Goal: Transaction & Acquisition: Subscribe to service/newsletter

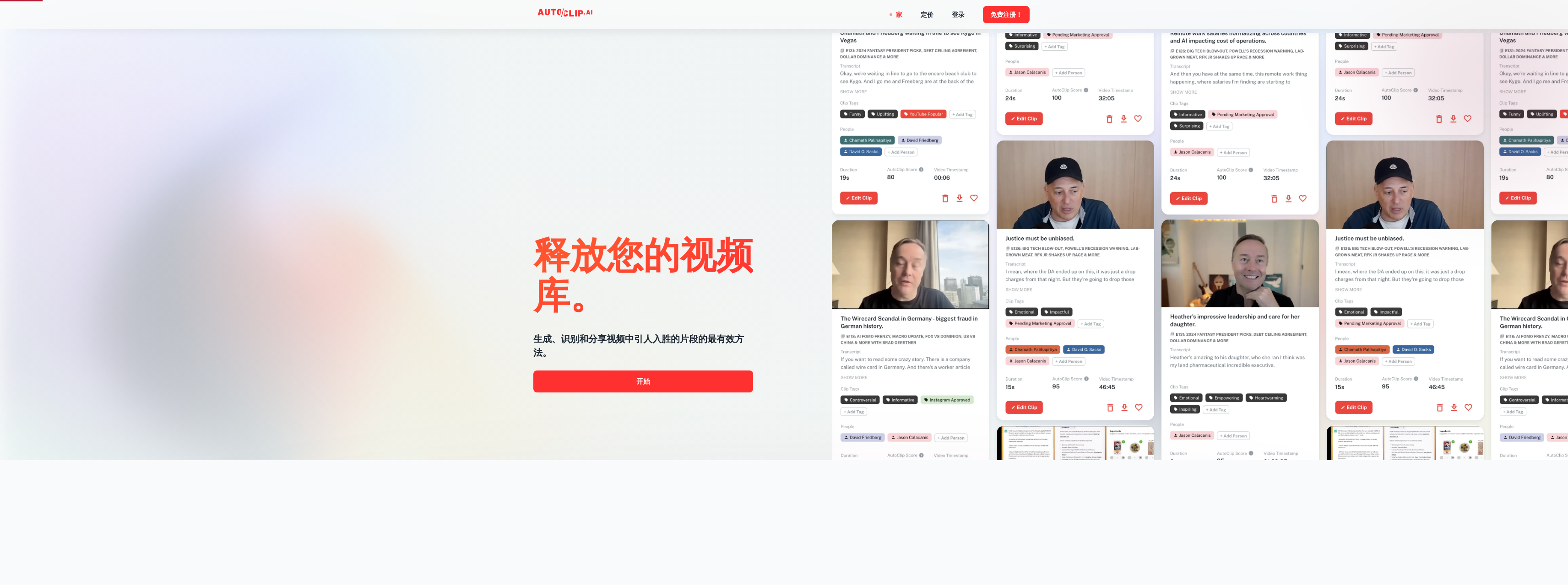
scroll to position [137, 0]
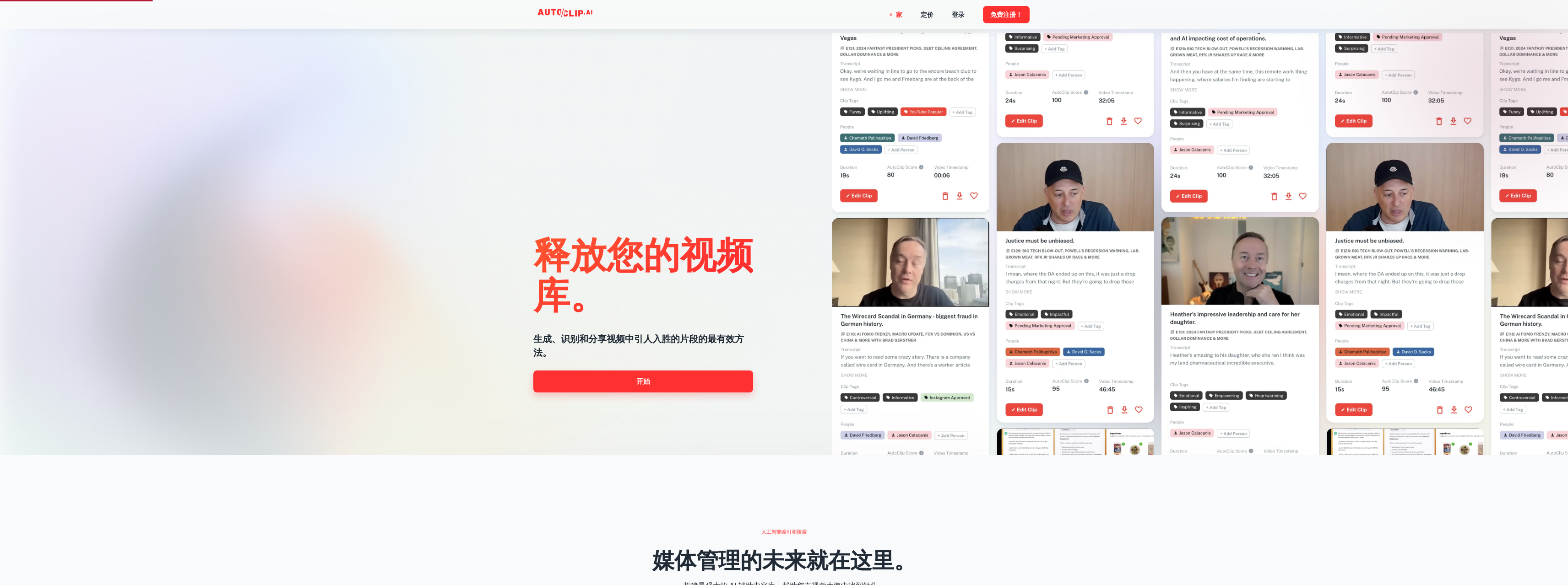
click at [686, 382] on link "开始" at bounding box center [643, 382] width 220 height 22
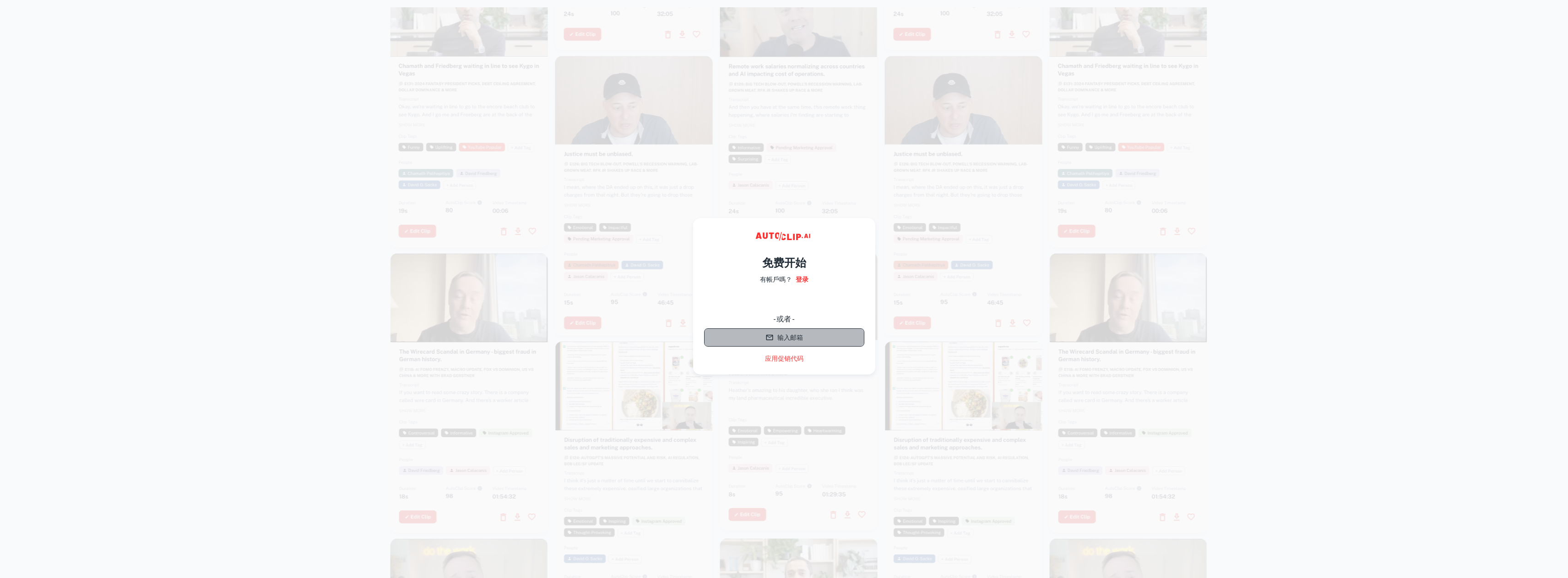
click at [732, 335] on button "输入邮箱" at bounding box center [784, 338] width 160 height 18
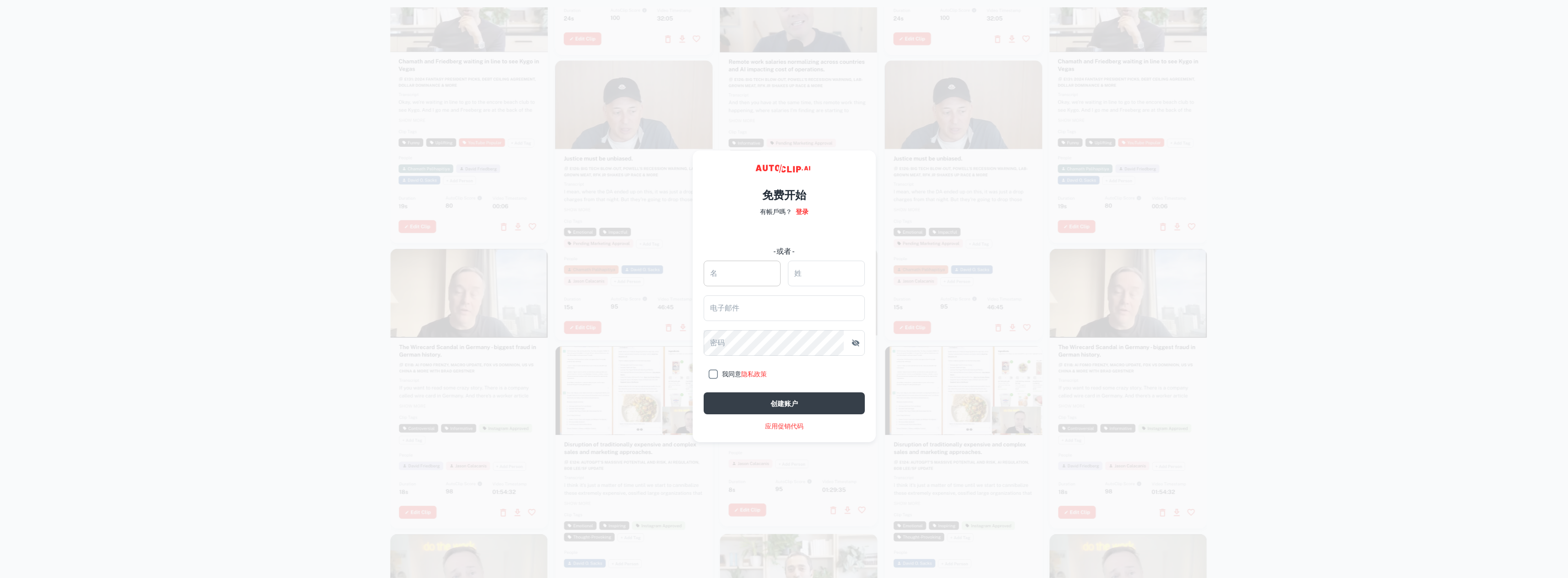
click at [735, 272] on input "名" at bounding box center [742, 273] width 77 height 25
type input "世海"
click at [808, 274] on input "姓" at bounding box center [826, 273] width 77 height 25
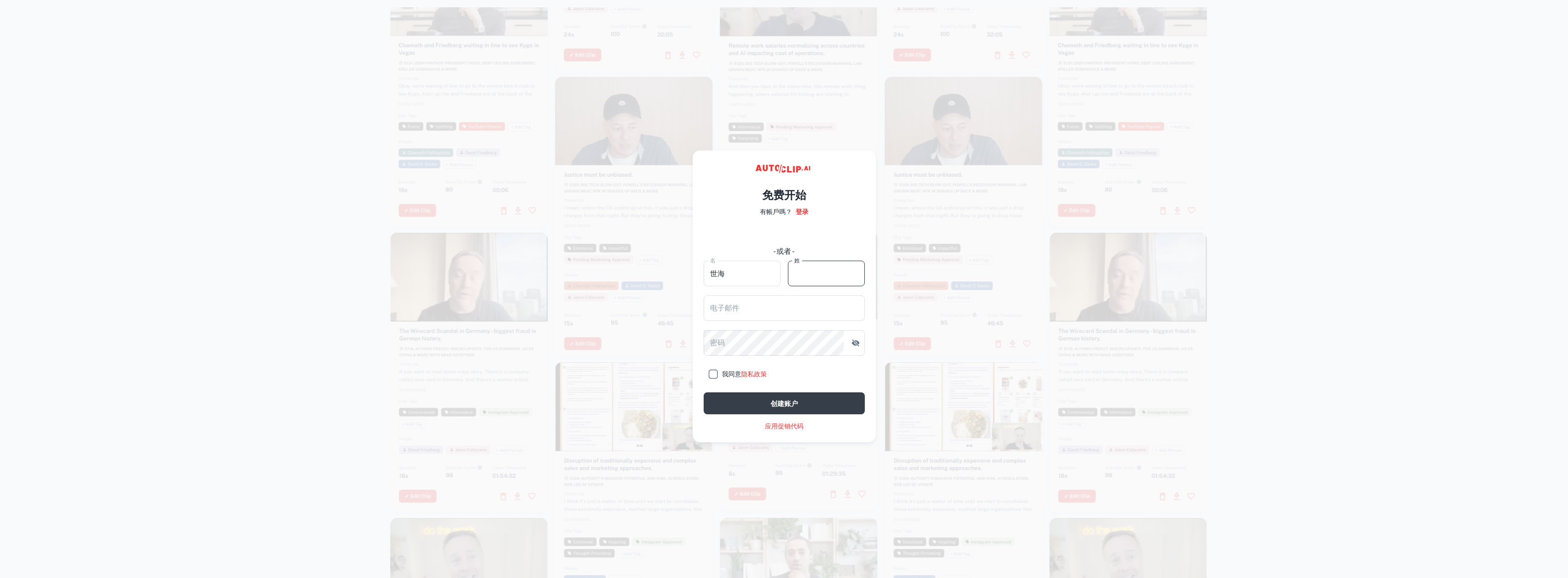
type input "骆"
click at [794, 313] on input "电子邮件" at bounding box center [784, 308] width 161 height 25
type input "dongkui258@outlook.com"
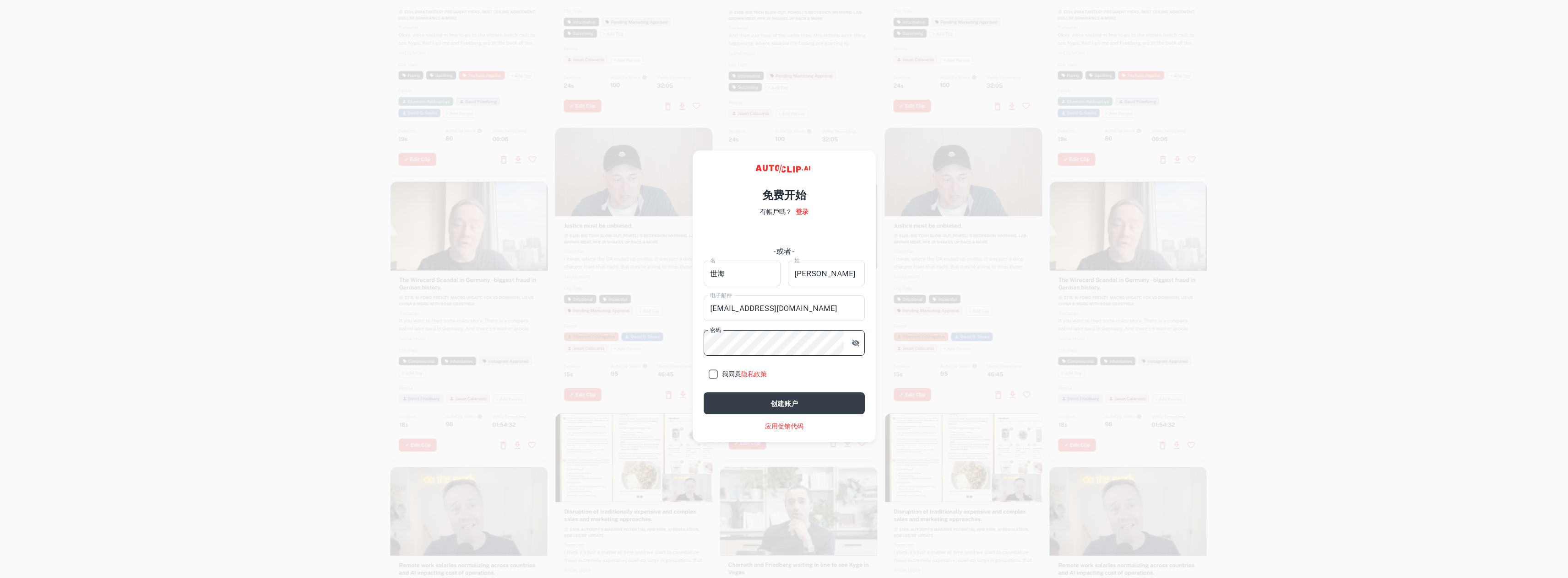
click at [713, 375] on input "我同意 隐私政策" at bounding box center [713, 375] width 18 height 18
checkbox input "true"
click at [754, 398] on button "创建账户" at bounding box center [784, 403] width 161 height 22
